Goal: Transaction & Acquisition: Purchase product/service

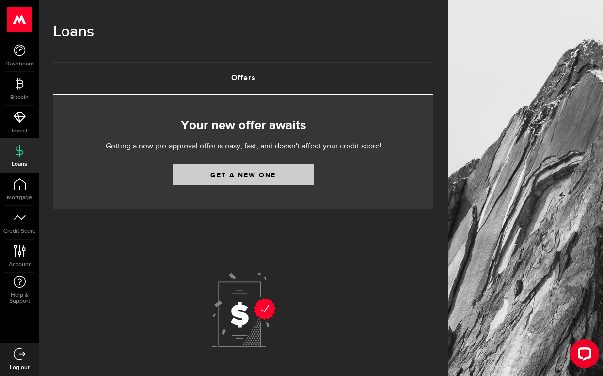
click at [237, 176] on link "Get a new one" at bounding box center [243, 174] width 141 height 20
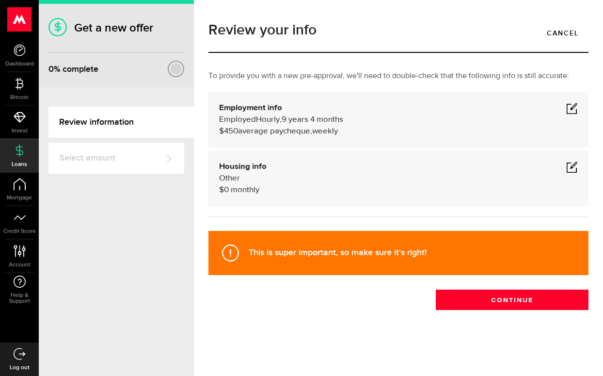
click at [570, 106] on span at bounding box center [572, 108] width 12 height 12
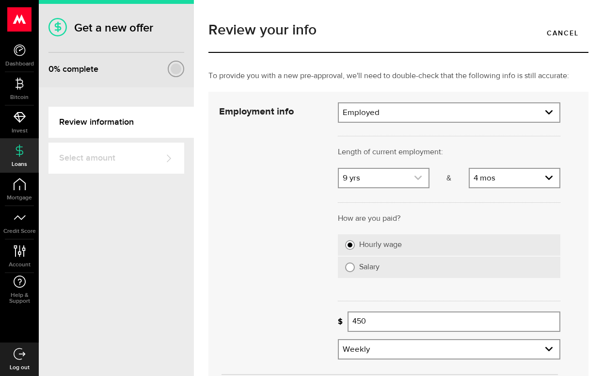
click at [418, 176] on icon "expand select" at bounding box center [418, 178] width 8 height 8
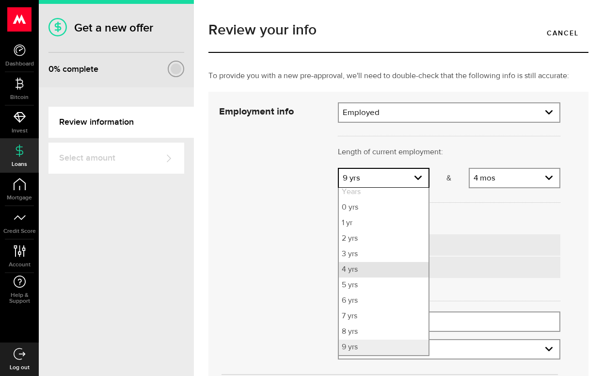
click at [382, 275] on li "4 yrs" at bounding box center [384, 270] width 90 height 16
select select "4"
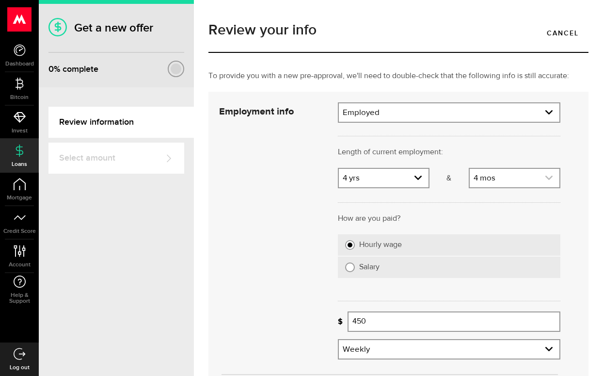
click at [543, 178] on link "expand select" at bounding box center [515, 178] width 90 height 18
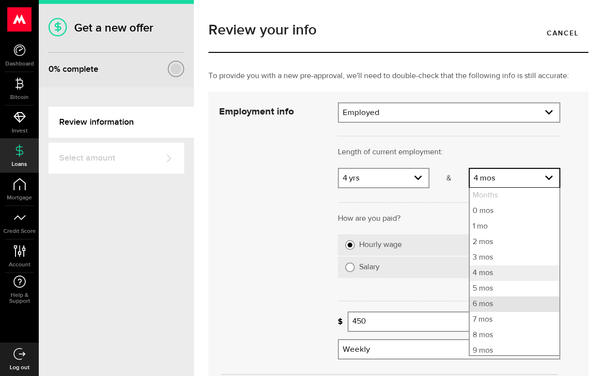
click at [480, 305] on li "6 mos" at bounding box center [515, 304] width 90 height 16
select select "6"
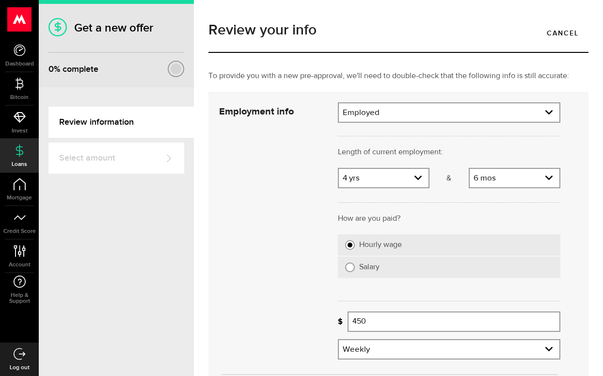
click at [349, 269] on input "Salary" at bounding box center [350, 267] width 10 height 10
radio input "true"
select select
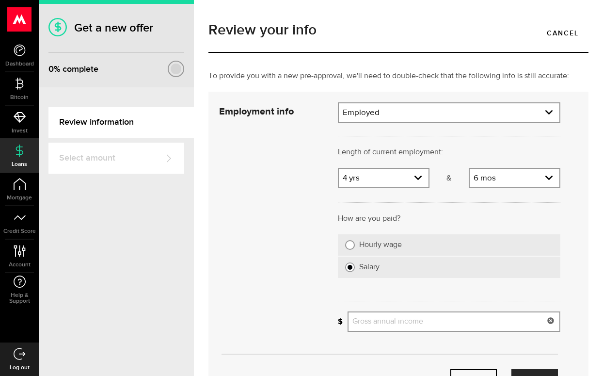
click at [383, 322] on input "Gross annual income" at bounding box center [454, 321] width 213 height 20
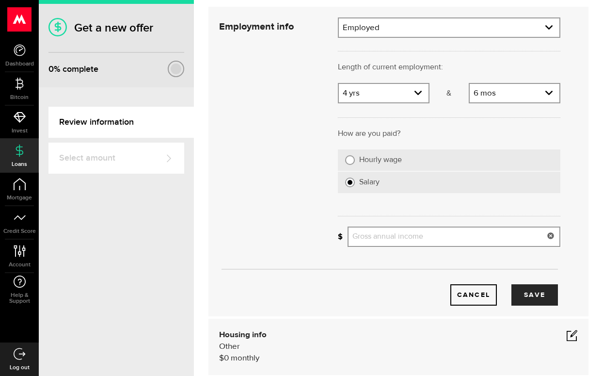
scroll to position [88, 0]
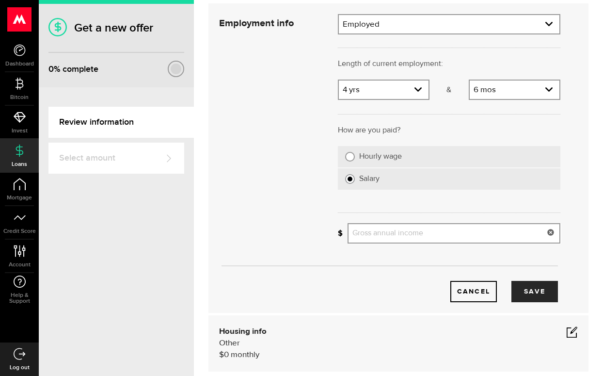
click at [351, 159] on input "Hourly wage" at bounding box center [350, 157] width 10 height 10
radio input "true"
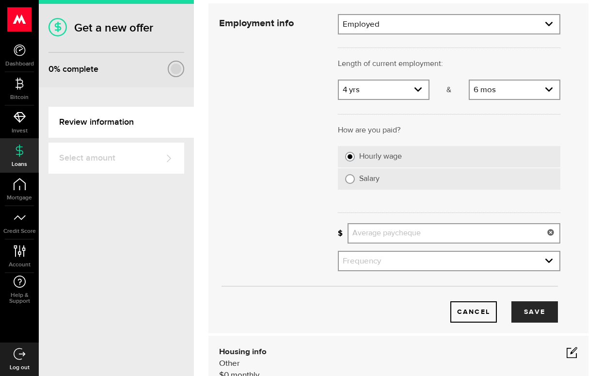
click at [372, 233] on input "Average paycheque" at bounding box center [454, 233] width 213 height 20
type input "1,800"
click at [403, 258] on link "expand select" at bounding box center [449, 261] width 221 height 18
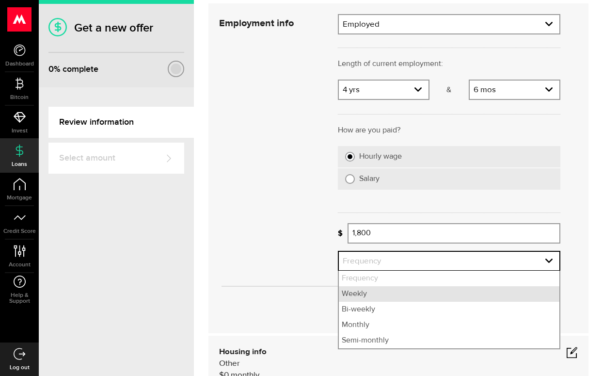
click at [386, 298] on li "Weekly" at bounding box center [449, 294] width 221 height 16
select select "weekly"
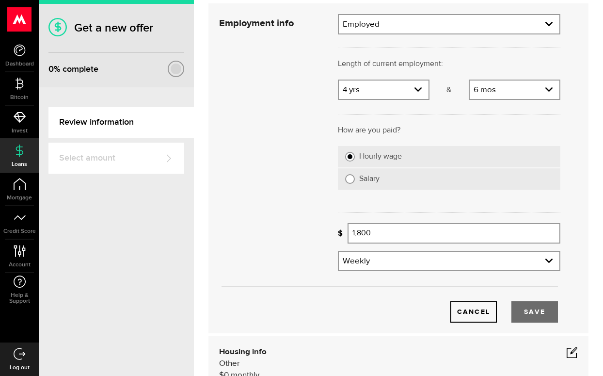
click at [543, 315] on button "Save" at bounding box center [534, 311] width 47 height 21
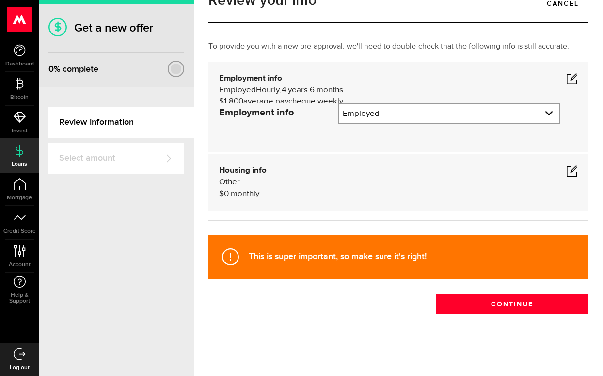
scroll to position [0, 0]
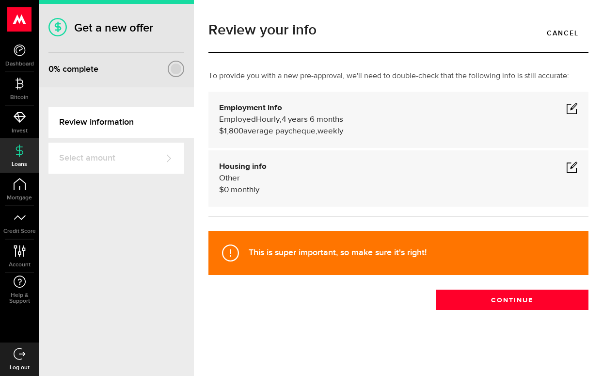
click at [571, 167] on span at bounding box center [572, 167] width 12 height 12
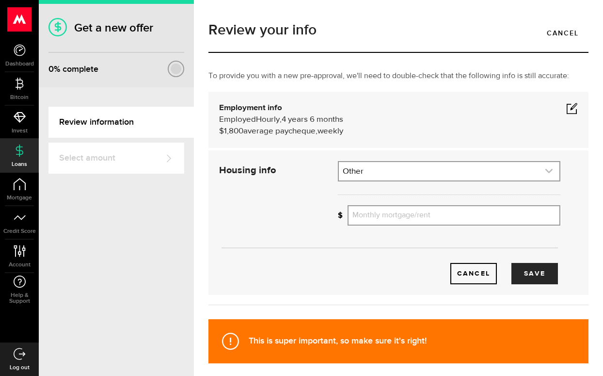
click at [489, 162] on link "expand select" at bounding box center [449, 171] width 221 height 18
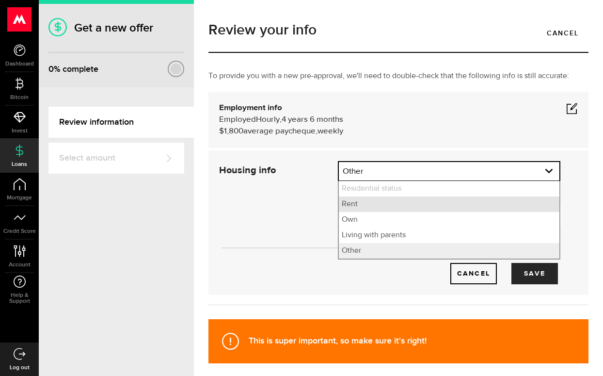
click at [394, 204] on li "Rent" at bounding box center [449, 204] width 221 height 16
select select "Rent"
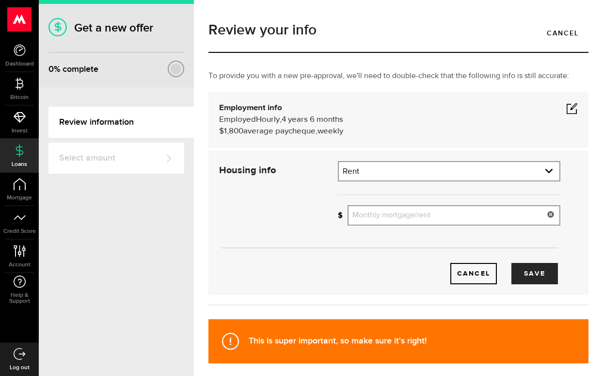
click at [398, 211] on input "Monthly mortgage/rent" at bounding box center [454, 215] width 213 height 20
type input "1"
click at [533, 277] on button "Save" at bounding box center [534, 273] width 47 height 21
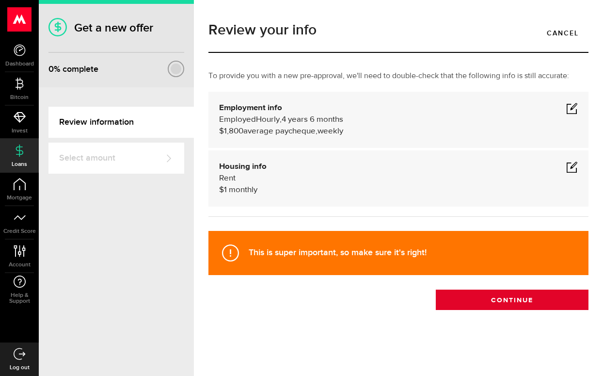
click at [466, 301] on button "Continue" at bounding box center [512, 299] width 153 height 20
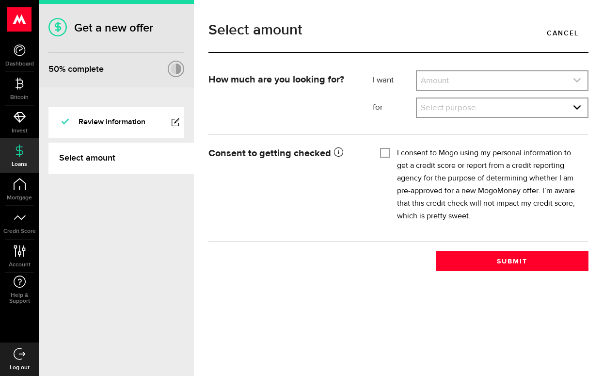
click at [462, 81] on link "expand select" at bounding box center [502, 80] width 171 height 18
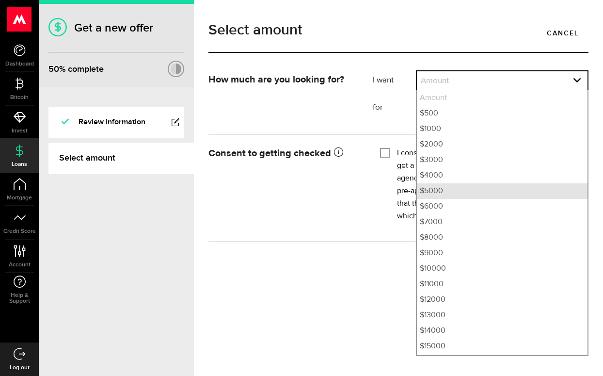
drag, startPoint x: 457, startPoint y: 219, endPoint x: 462, endPoint y: 194, distance: 24.8
click at [462, 194] on ul "Amount $500 $1000 $2000 $3000 $4000 $5000 $6000 $7000 $8000 $9000 $10000 $11000…" at bounding box center [502, 223] width 173 height 266
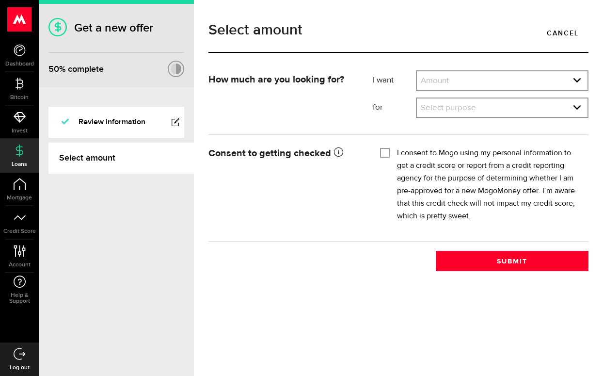
click at [384, 154] on input "I consent to Mogo using my personal information to get a credit score or report…" at bounding box center [385, 152] width 10 height 10
checkbox input "true"
click at [514, 88] on link "expand select" at bounding box center [502, 80] width 171 height 18
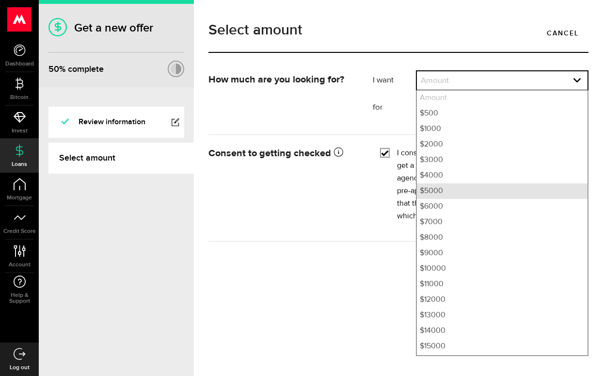
click at [456, 194] on li "$5000" at bounding box center [502, 191] width 171 height 16
select select "5000"
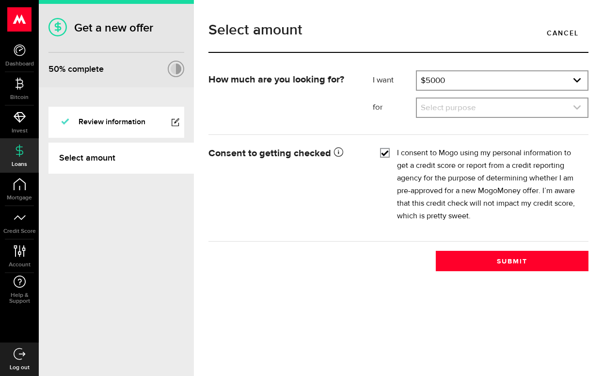
click at [481, 111] on link "expand select" at bounding box center [502, 107] width 171 height 18
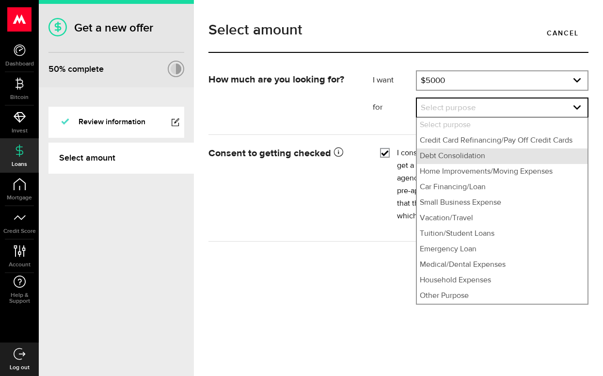
click at [470, 157] on li "Debt Consolidation" at bounding box center [502, 156] width 171 height 16
select select "Debt Consolidation"
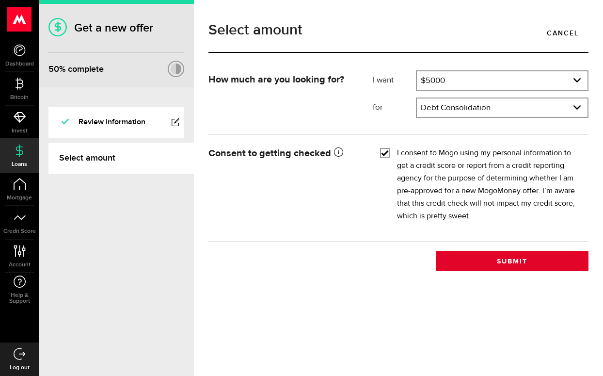
click at [473, 256] on button "Submit" at bounding box center [512, 261] width 153 height 20
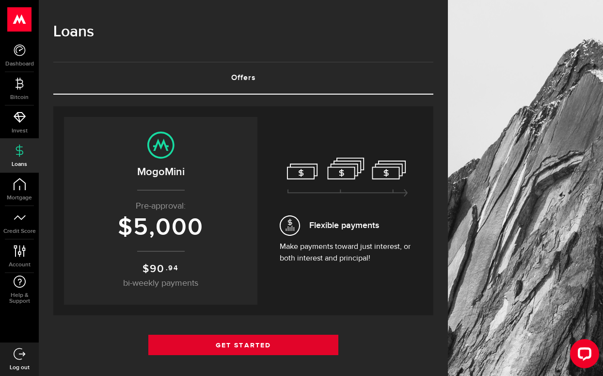
click at [277, 343] on link "Get Started" at bounding box center [243, 344] width 190 height 20
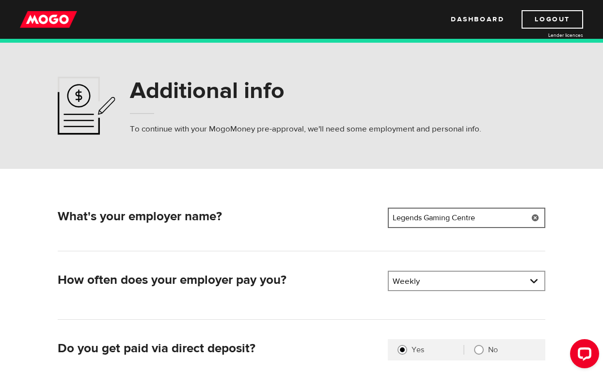
drag, startPoint x: 478, startPoint y: 219, endPoint x: 370, endPoint y: 216, distance: 108.1
click at [371, 216] on div "What's your employer name? Employer name Please enter your employer's name Lege…" at bounding box center [302, 219] width 496 height 24
type input "High Grade"
click at [470, 291] on div "Weekly Pay frequency Weekly Bi-Weekly Semi-Monthly Monthly" at bounding box center [467, 280] width 158 height 20
click at [471, 276] on link at bounding box center [467, 280] width 156 height 18
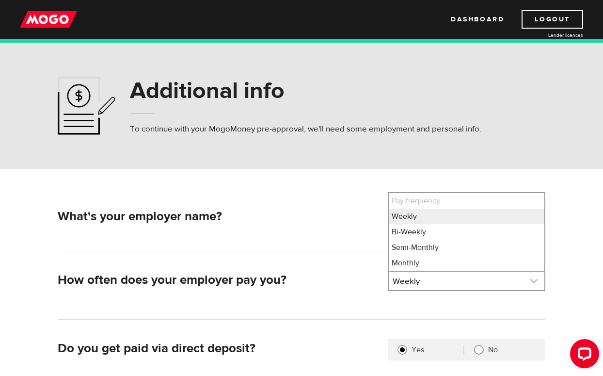
click at [506, 282] on link at bounding box center [467, 280] width 156 height 18
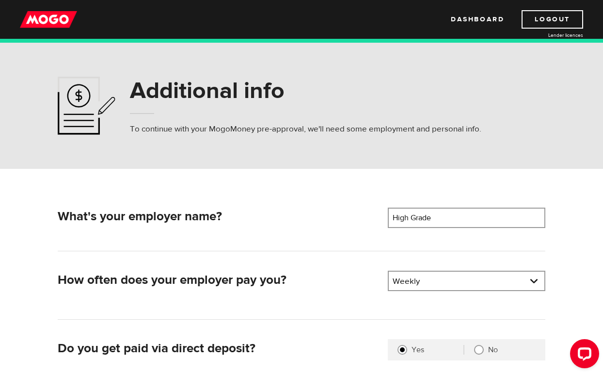
click at [477, 308] on div "How often does your employer pay you? Pay frequency Please select the frequency…" at bounding box center [302, 294] width 488 height 49
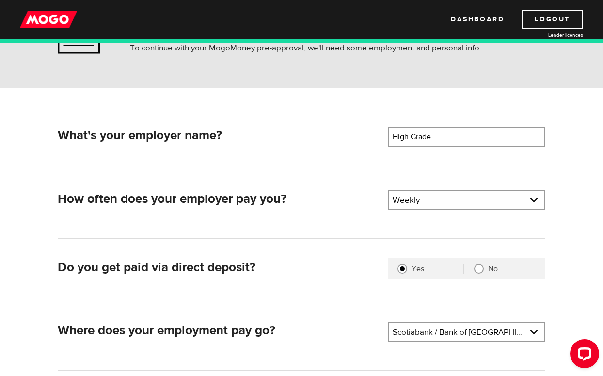
scroll to position [82, 0]
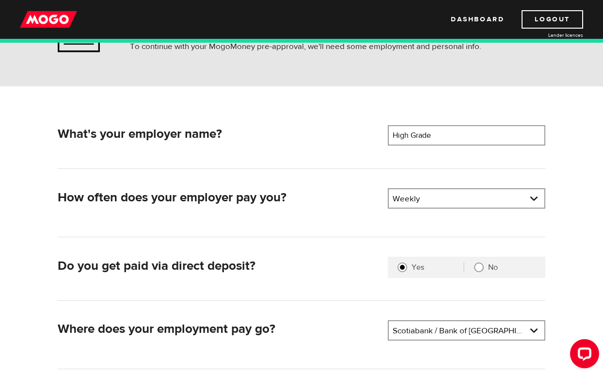
click at [482, 269] on input "No" at bounding box center [479, 267] width 10 height 10
radio input "true"
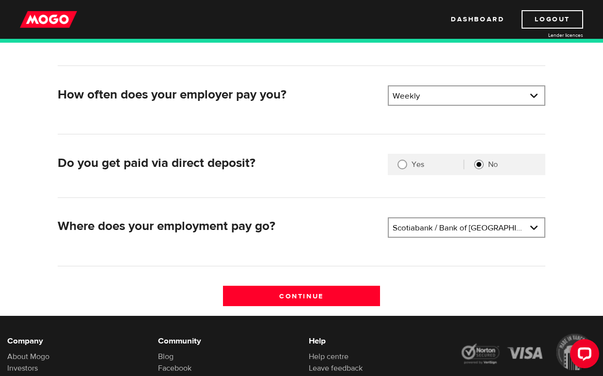
scroll to position [186, 0]
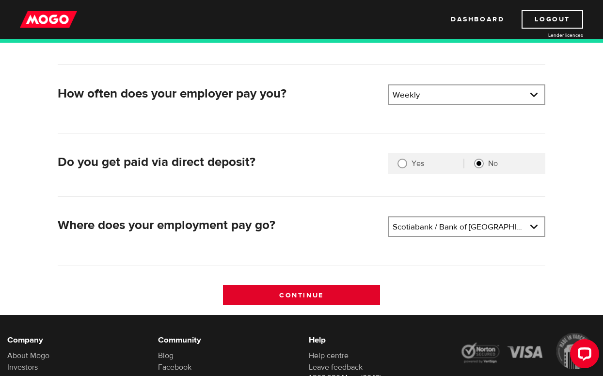
click at [345, 290] on input "Continue" at bounding box center [302, 295] width 158 height 20
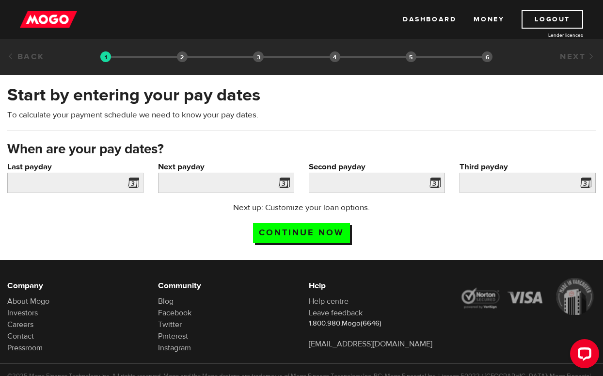
click at [136, 179] on span at bounding box center [131, 184] width 15 height 16
click at [135, 185] on span at bounding box center [131, 184] width 15 height 16
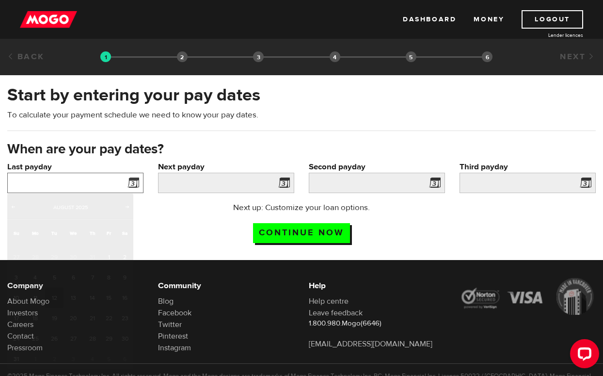
click at [83, 191] on input "Last payday" at bounding box center [75, 183] width 136 height 20
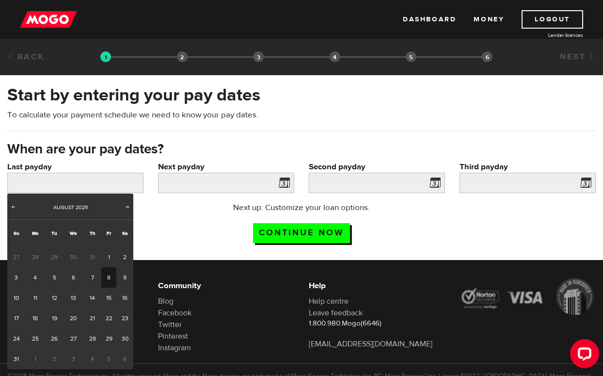
click at [110, 280] on link "8" at bounding box center [108, 277] width 15 height 20
type input "2025/08/08"
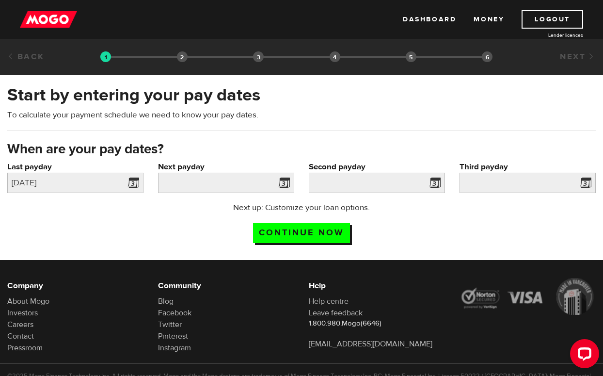
click at [287, 183] on span at bounding box center [282, 184] width 15 height 16
click at [262, 184] on input "Next payday" at bounding box center [226, 183] width 136 height 20
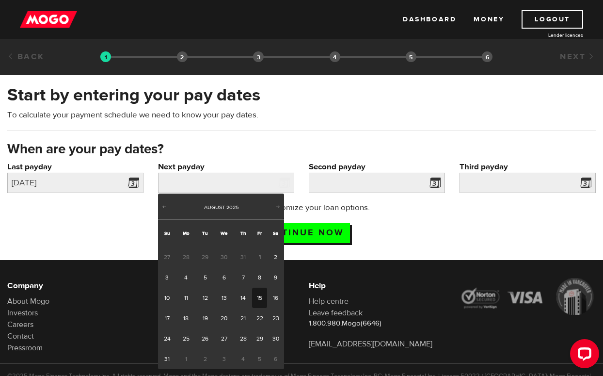
click at [264, 296] on link "15" at bounding box center [259, 297] width 15 height 20
type input "2025/08/15"
type input "2025/8/22"
type input "2025/8/29"
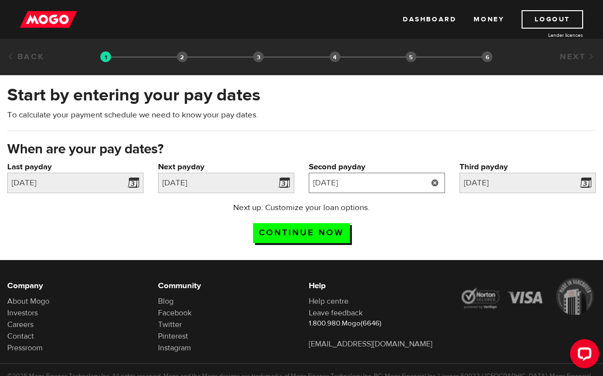
click at [420, 182] on input "2025/8/22" at bounding box center [377, 183] width 136 height 20
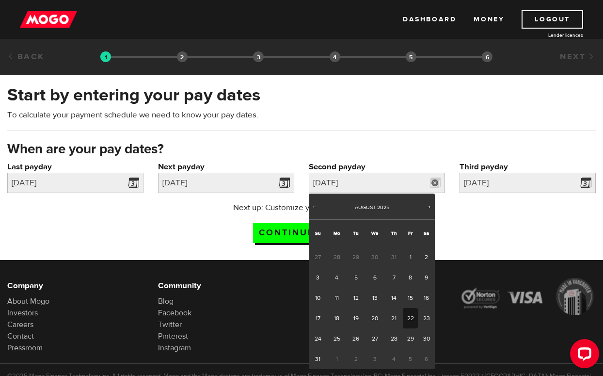
click at [412, 318] on link "22" at bounding box center [410, 318] width 15 height 20
type input "2025/08/22"
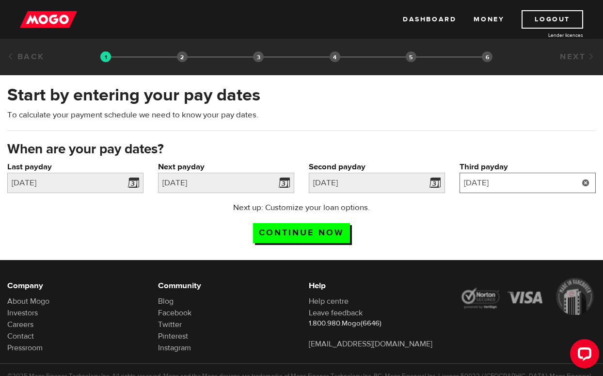
click at [520, 184] on input "2025/8/29" at bounding box center [528, 183] width 136 height 20
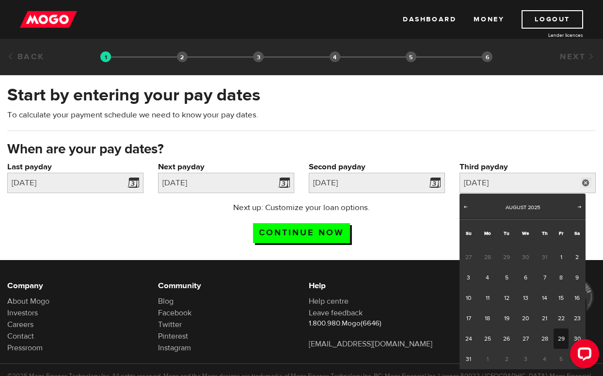
click at [562, 360] on span "5" at bounding box center [561, 359] width 15 height 20
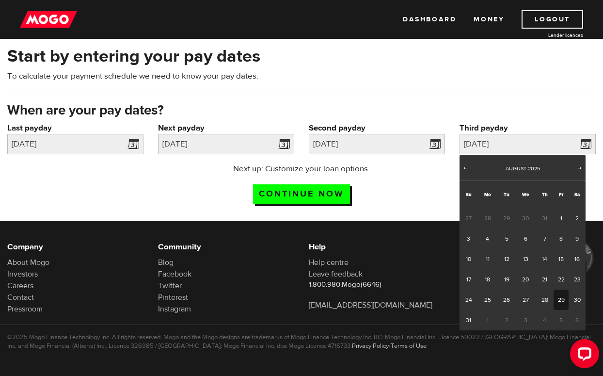
scroll to position [38, 0]
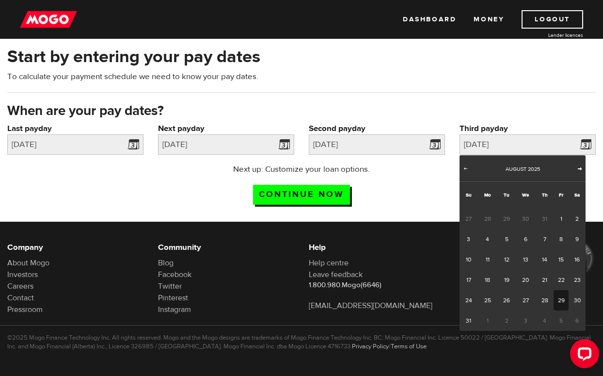
click at [581, 170] on span "Next" at bounding box center [580, 168] width 8 height 8
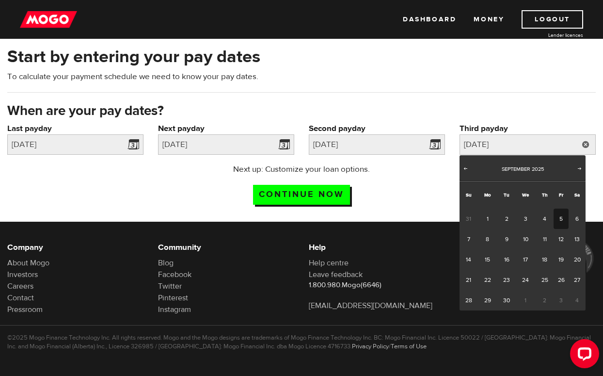
click at [562, 223] on link "5" at bounding box center [561, 218] width 15 height 20
type input "2025/09/05"
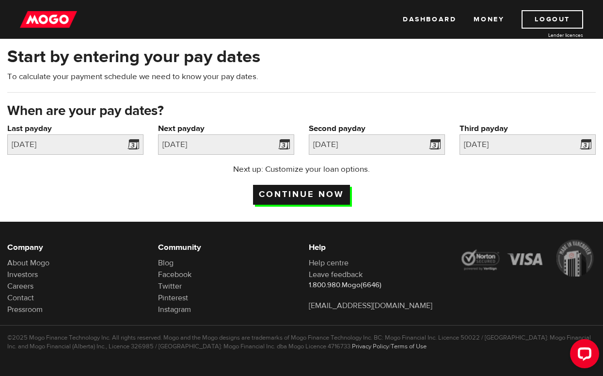
click at [330, 195] on input "Continue now" at bounding box center [301, 195] width 97 height 20
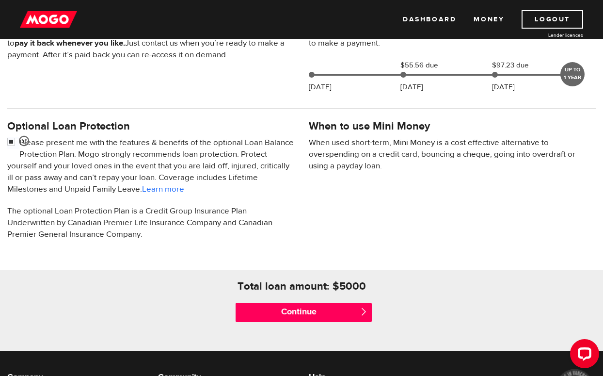
scroll to position [254, 0]
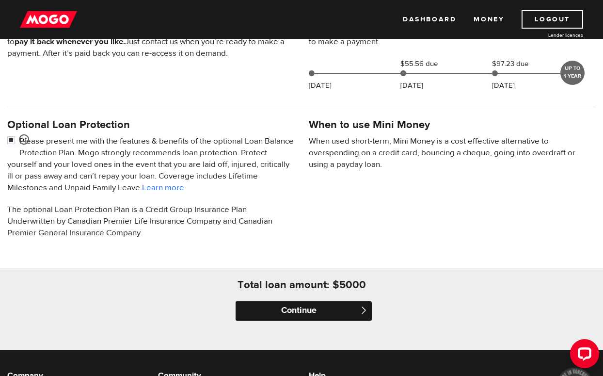
click at [316, 315] on input "Continue" at bounding box center [304, 310] width 136 height 19
